Goal: Communication & Community: Answer question/provide support

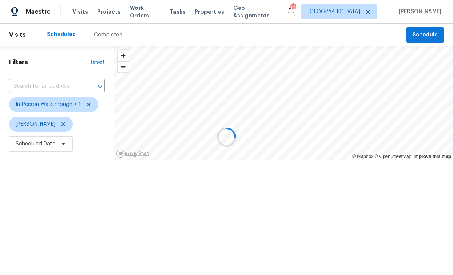
scroll to position [0, 0]
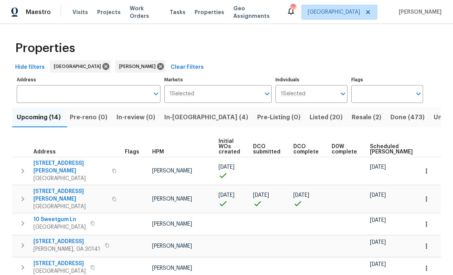
scroll to position [0, 6]
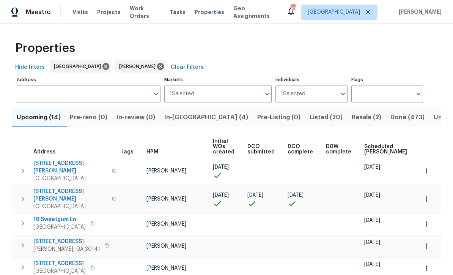
click at [187, 113] on span "In-reno (4)" at bounding box center [206, 117] width 84 height 11
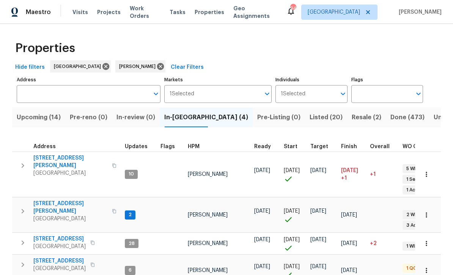
click at [53, 200] on span "61 Jeanette St" at bounding box center [70, 207] width 74 height 15
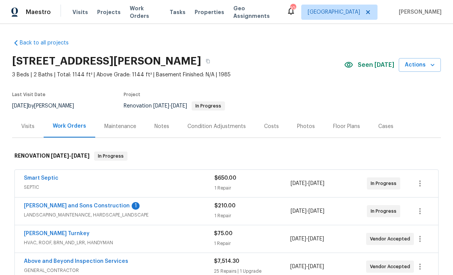
click at [55, 208] on link "Reyes and Sons Construction" at bounding box center [77, 205] width 106 height 5
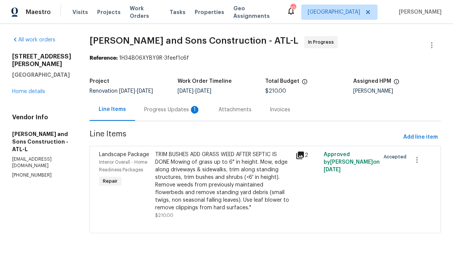
click at [144, 107] on div "Progress Updates 1" at bounding box center [172, 110] width 56 height 8
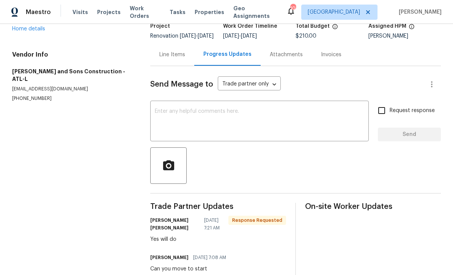
scroll to position [55, 0]
click at [161, 116] on textarea at bounding box center [260, 122] width 210 height 27
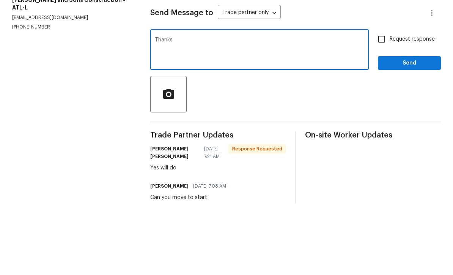
type textarea "Thanks"
click at [420, 130] on span "Send" at bounding box center [409, 134] width 51 height 9
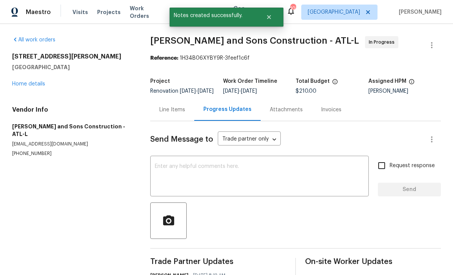
scroll to position [0, 0]
